Goal: Task Accomplishment & Management: Complete application form

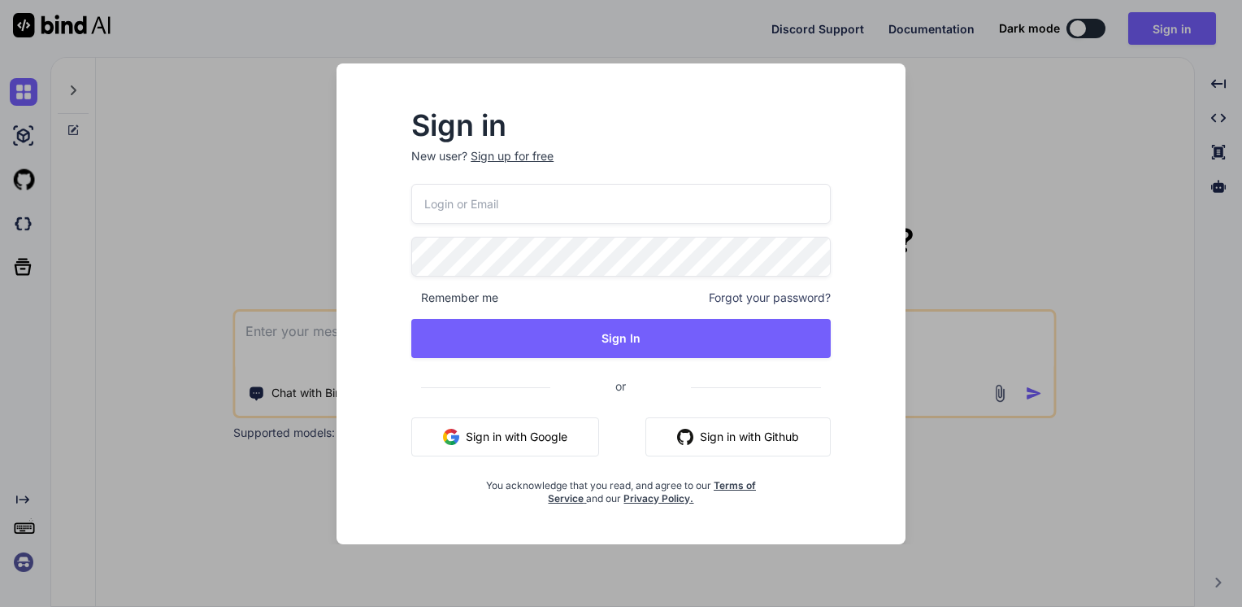
click at [511, 158] on div "Sign up for free" at bounding box center [512, 156] width 83 height 16
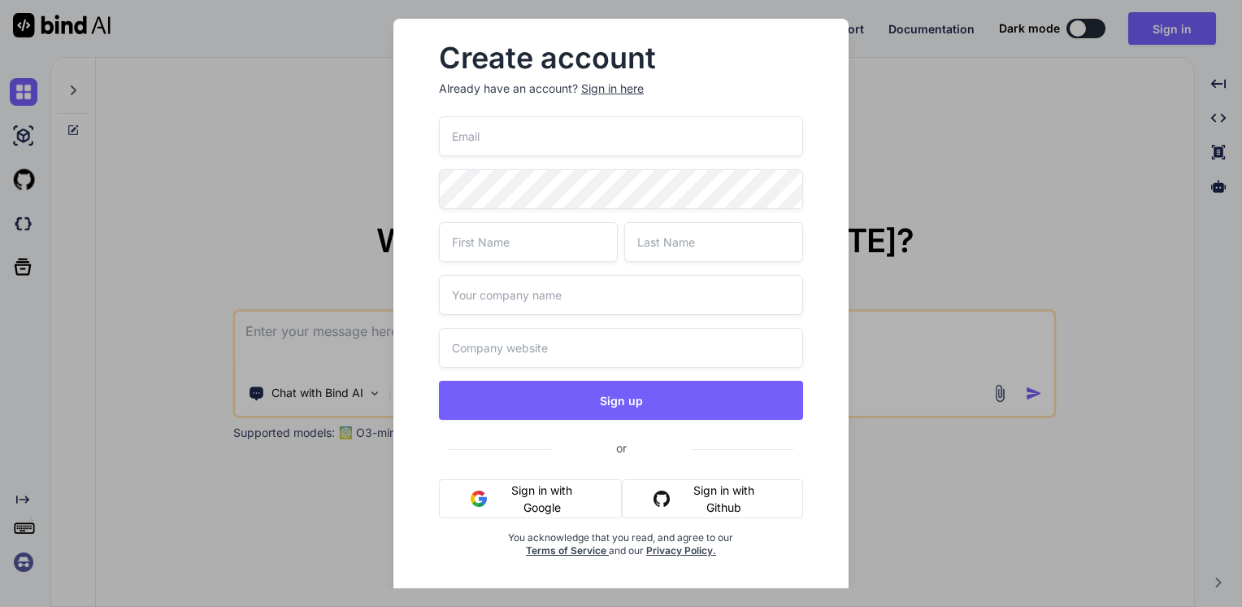
click at [529, 143] on input "email" at bounding box center [621, 136] width 364 height 40
type input "[EMAIL_ADDRESS][DOMAIN_NAME]"
type input "[PERSON_NAME]"
type input "I [PERSON_NAME]"
type input "Crown Healthcare Laundry"
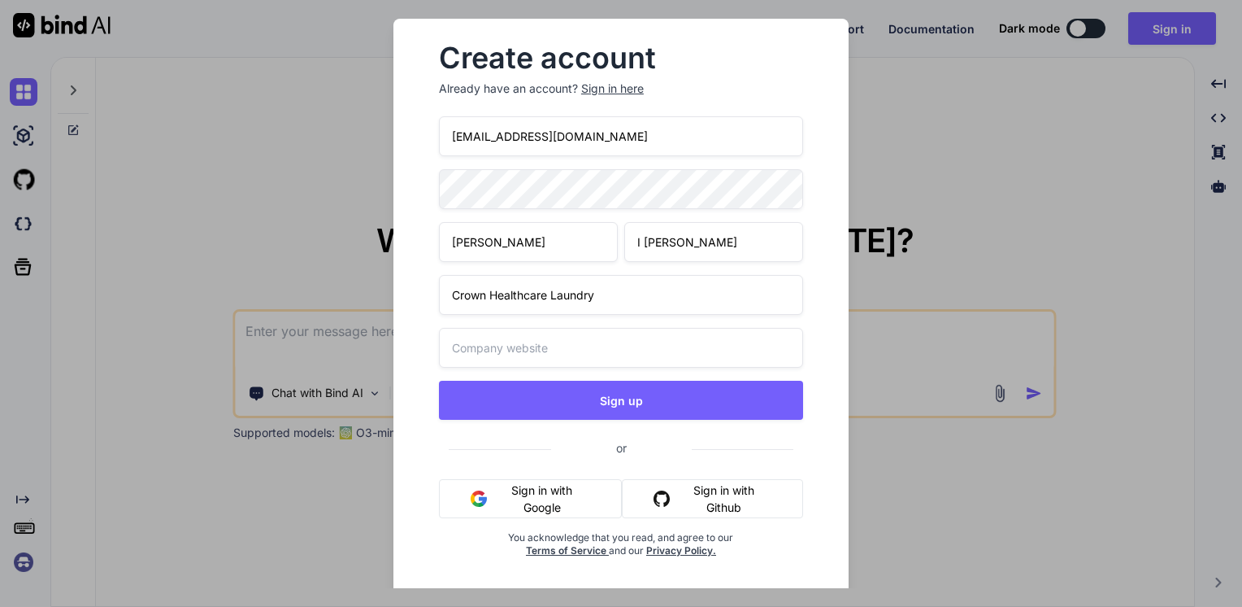
type input "Crown Healthcare Laundry"
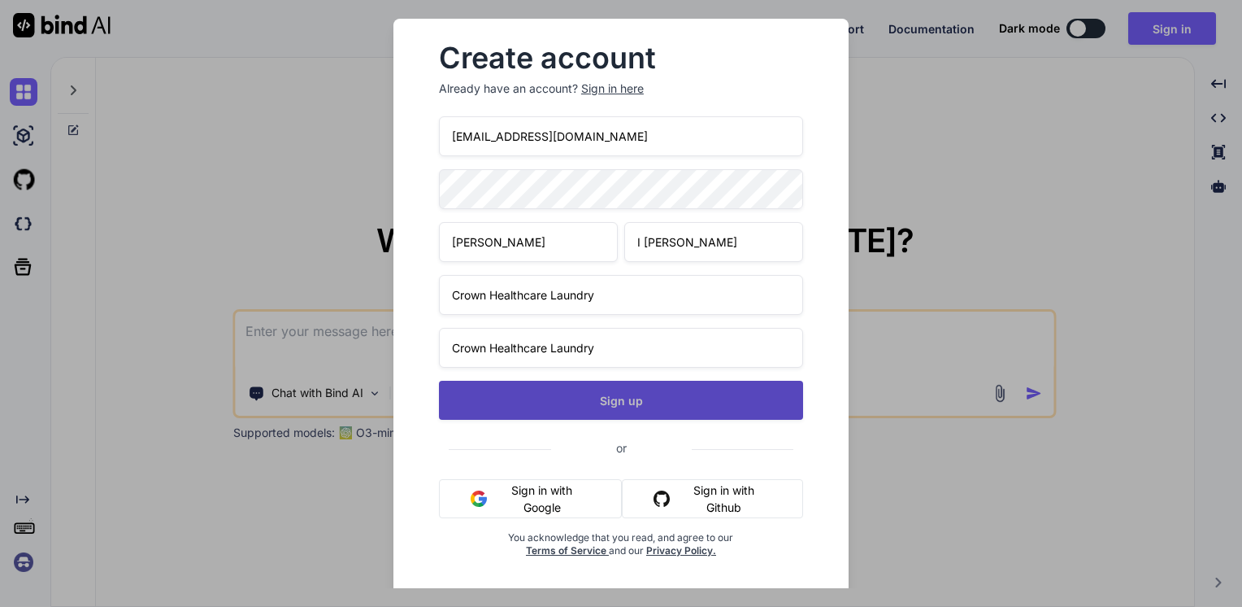
click at [653, 394] on button "Sign up" at bounding box center [621, 400] width 364 height 39
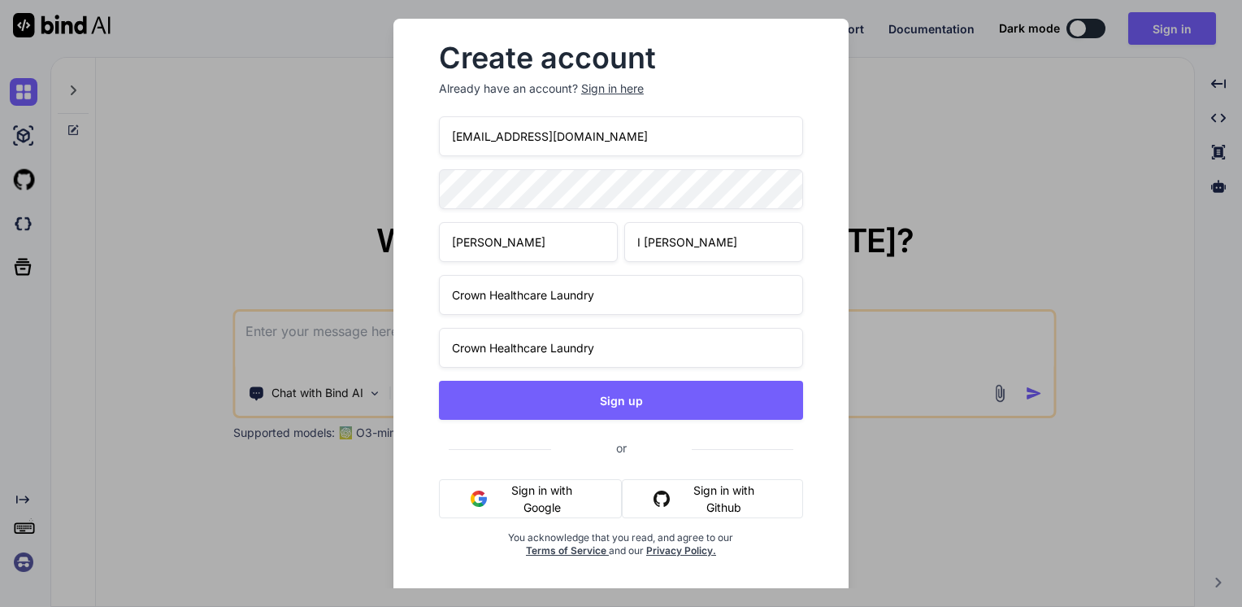
click at [641, 236] on input "I [PERSON_NAME]" at bounding box center [713, 242] width 179 height 40
click at [646, 241] on input "[PERSON_NAME]" at bounding box center [713, 242] width 179 height 40
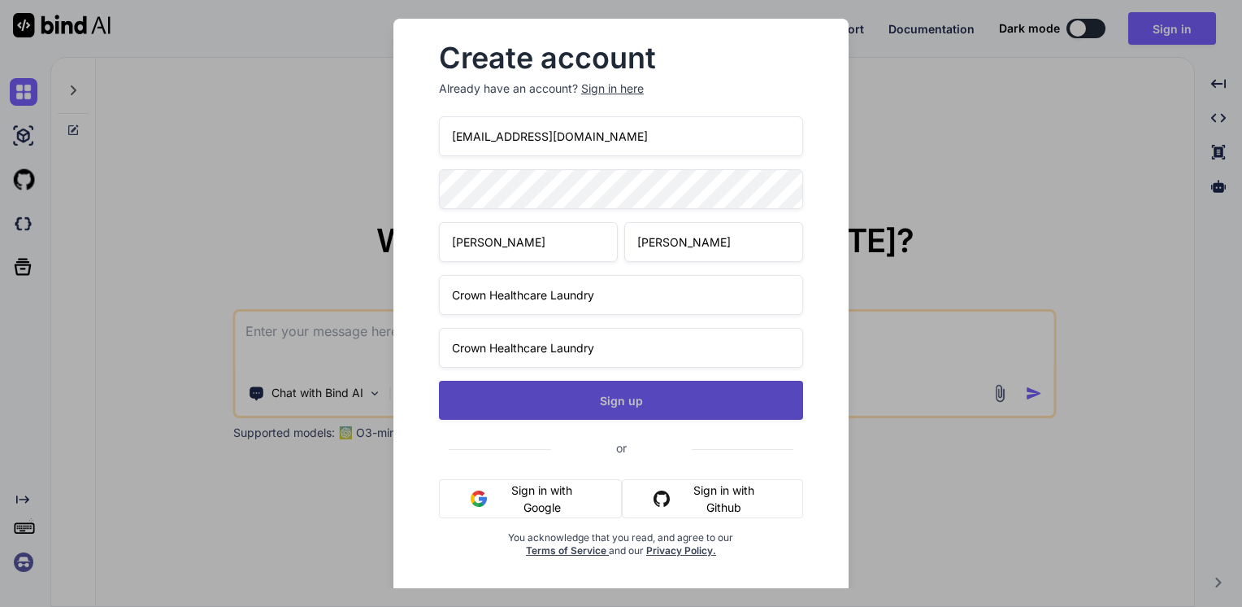
type input "[PERSON_NAME]"
click at [655, 389] on button "Sign up" at bounding box center [621, 400] width 364 height 39
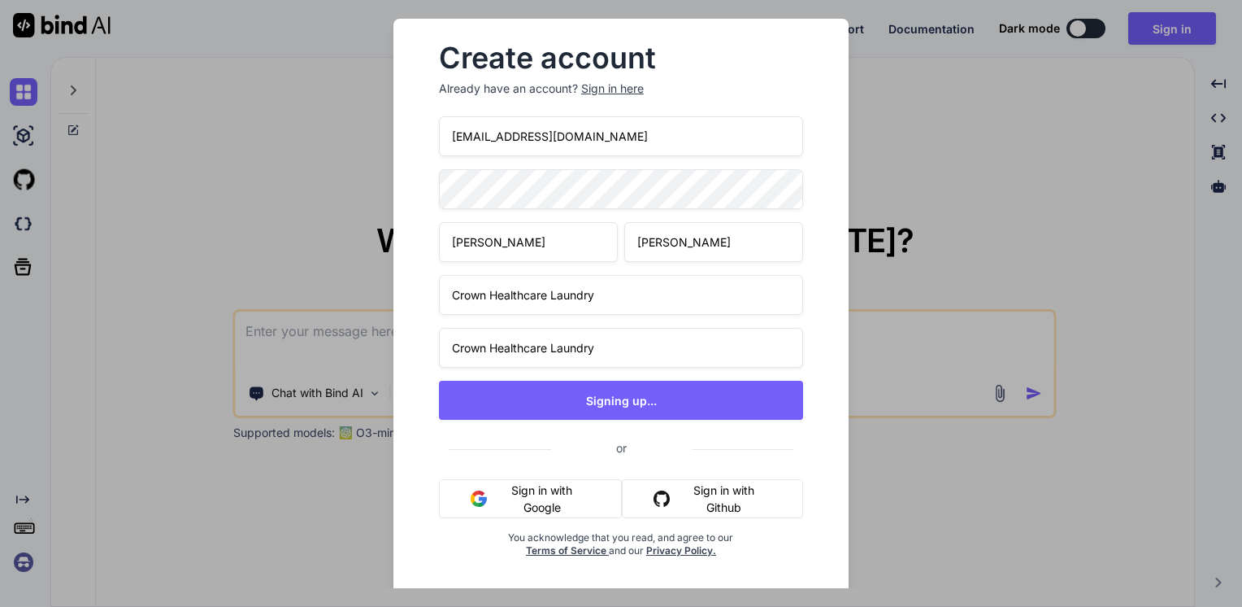
type textarea "x"
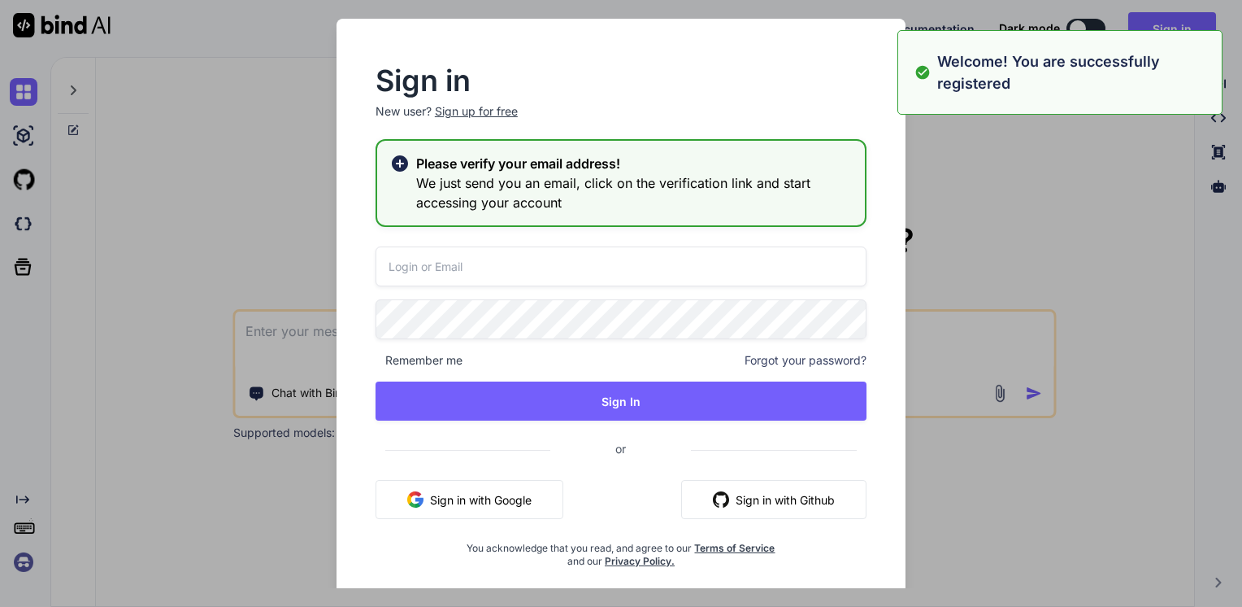
type input "[EMAIL_ADDRESS][DOMAIN_NAME]"
